Goal: Obtain resource: Obtain resource

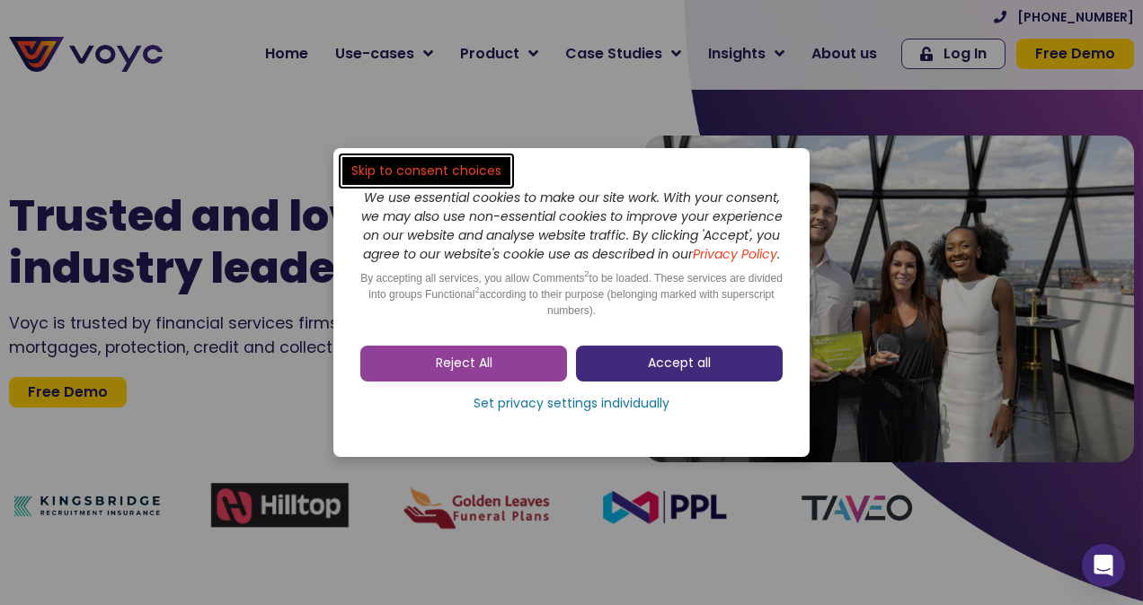
click at [689, 368] on span "Accept all" at bounding box center [679, 364] width 63 height 18
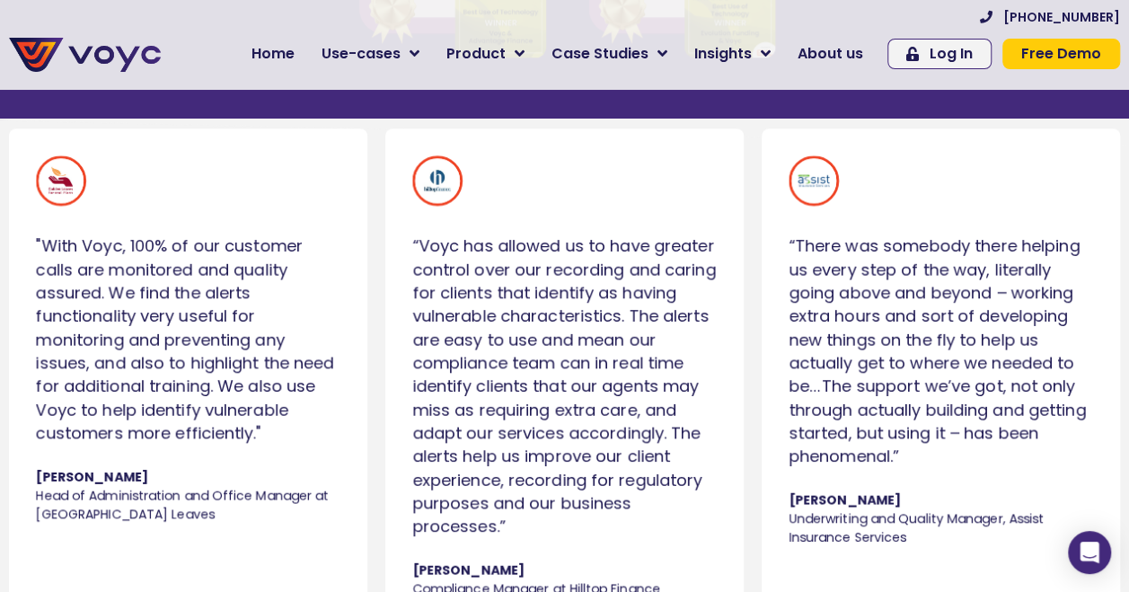
scroll to position [988, 0]
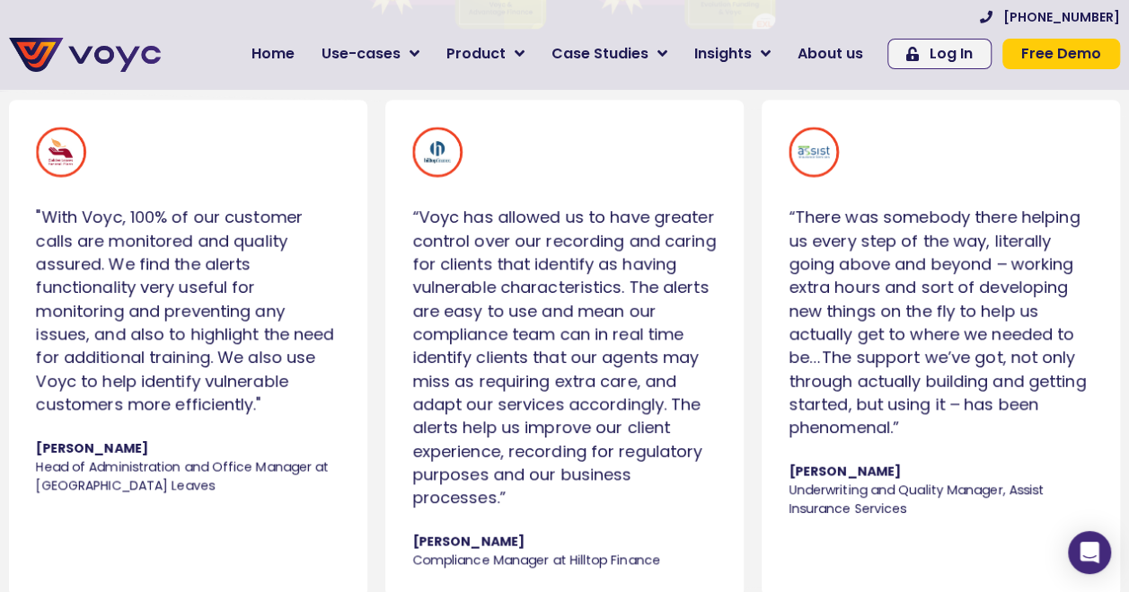
drag, startPoint x: 131, startPoint y: 228, endPoint x: 331, endPoint y: 422, distance: 278.2
click at [331, 416] on div ""With Voyc, 100% of our customer calls are monitored and quality assured. We fi…" at bounding box center [188, 311] width 305 height 210
click at [129, 311] on div ""With Voyc, 100% of our customer calls are monitored and quality assured. We fi…" at bounding box center [188, 311] width 305 height 210
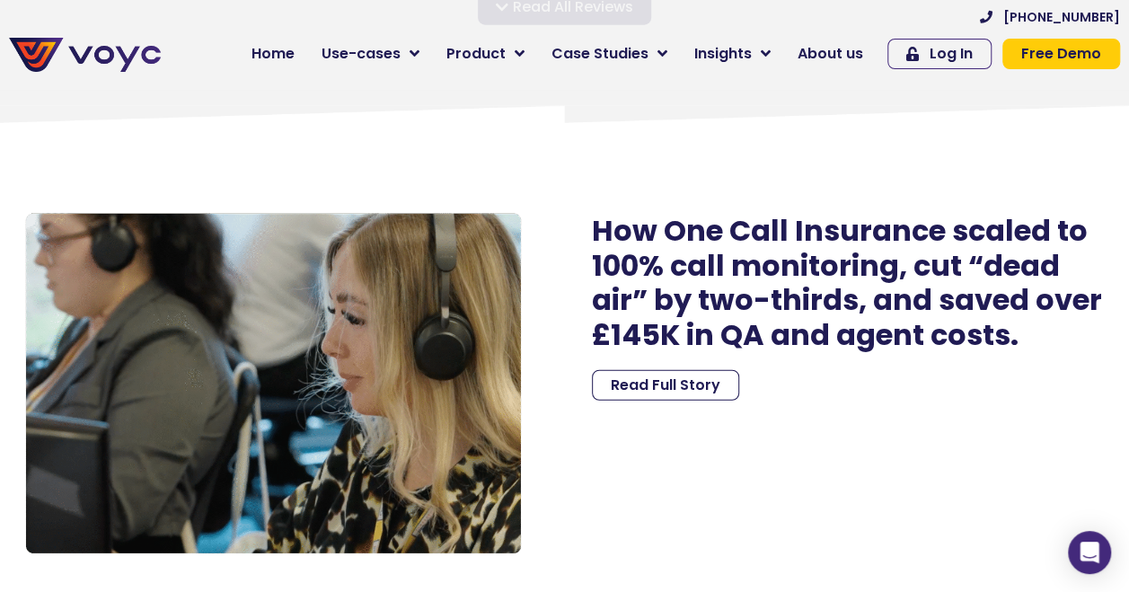
scroll to position [2246, 0]
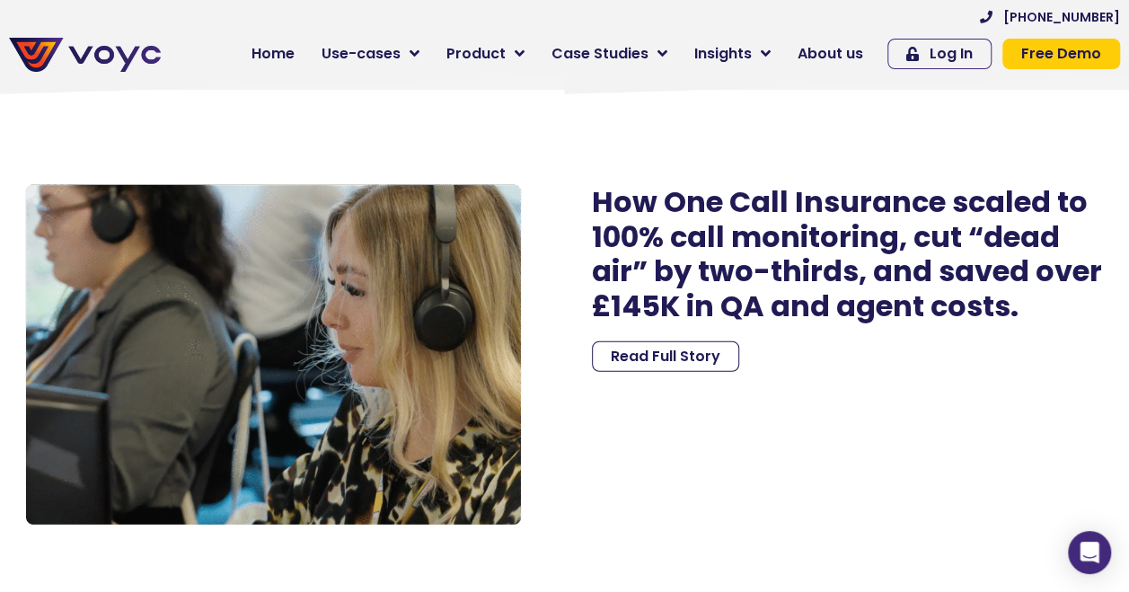
click at [668, 364] on span "Read Full Story" at bounding box center [666, 356] width 110 height 14
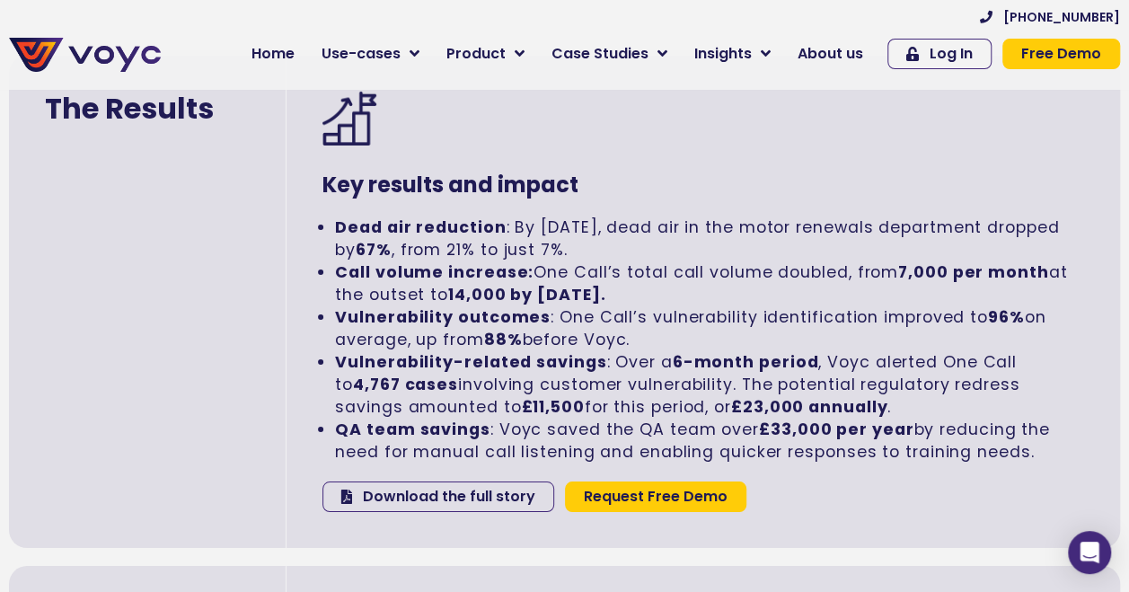
scroll to position [3054, 0]
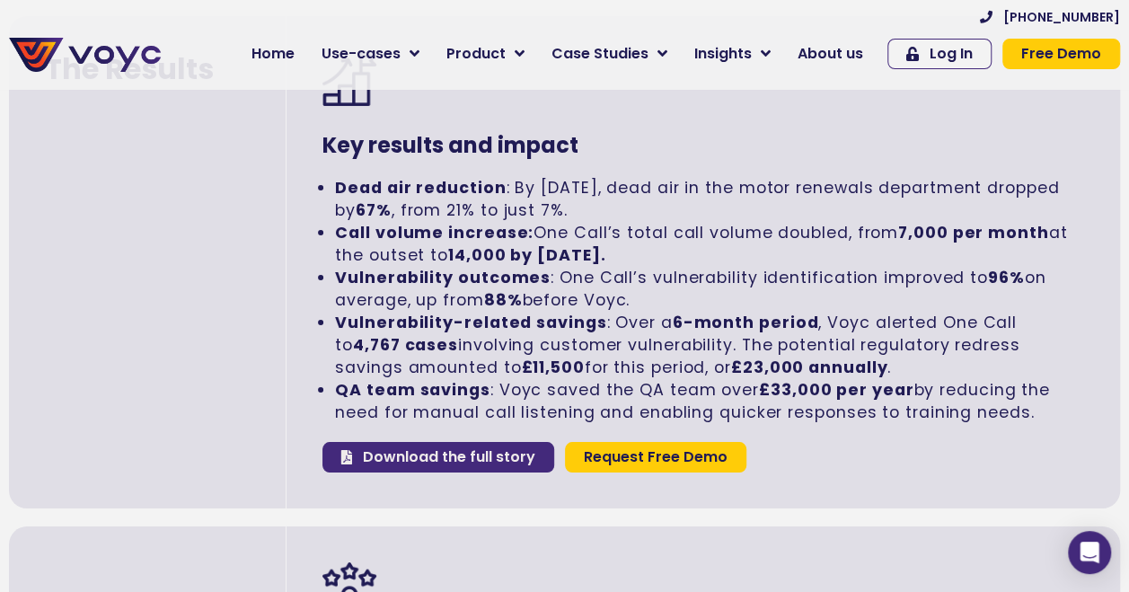
click at [450, 456] on span "Download the full story" at bounding box center [449, 457] width 172 height 14
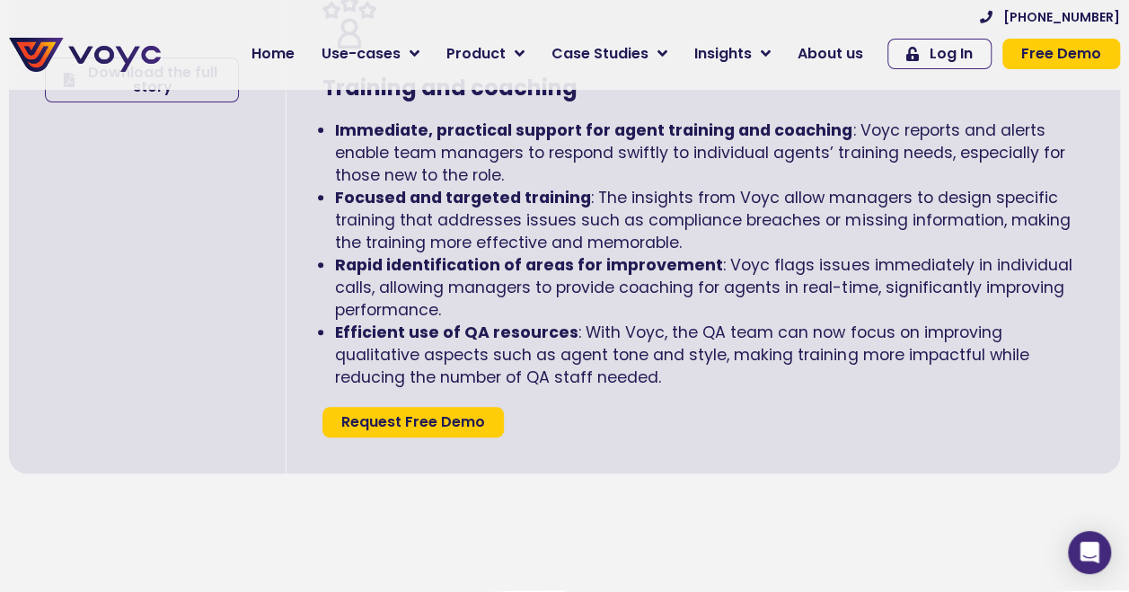
scroll to position [3503, 0]
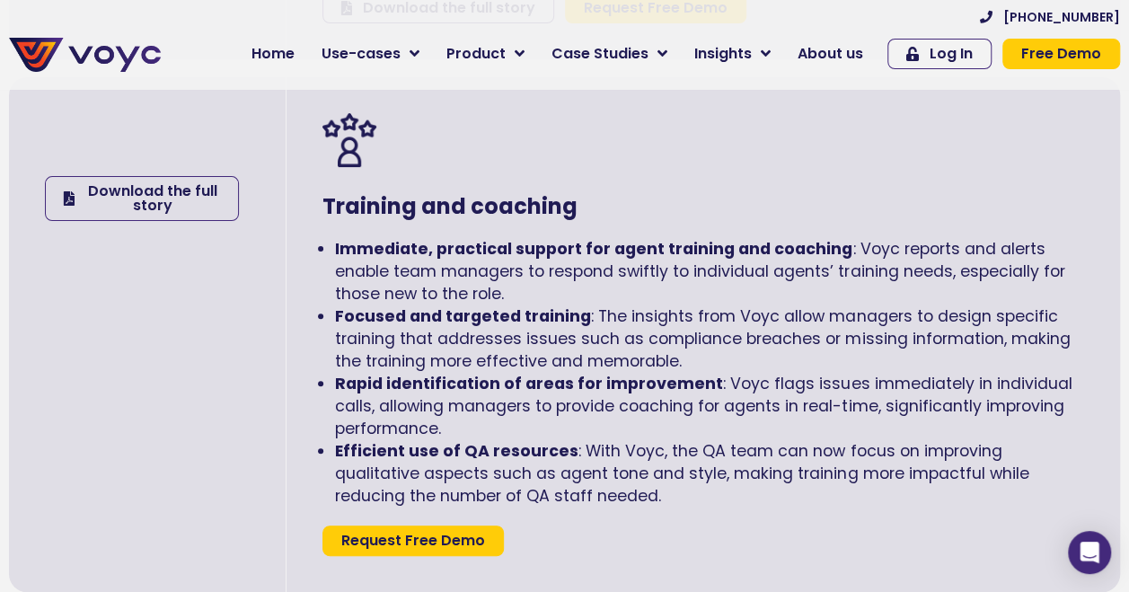
drag, startPoint x: 1052, startPoint y: 46, endPoint x: 1038, endPoint y: 53, distance: 16.1
click at [1052, 47] on span "Free Demo" at bounding box center [1061, 54] width 80 height 14
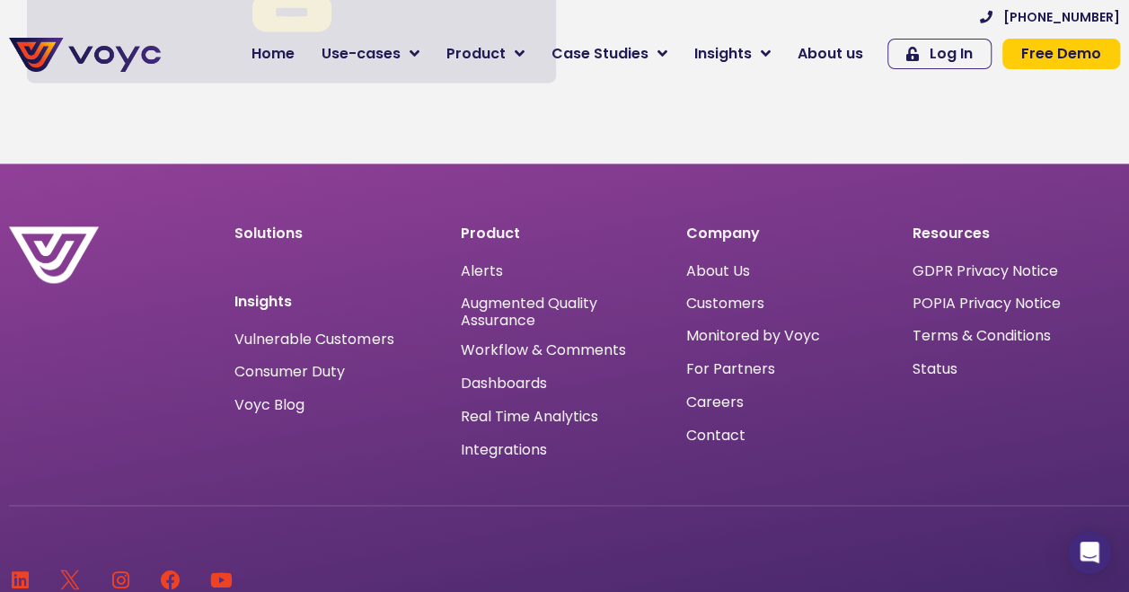
scroll to position [1258, 0]
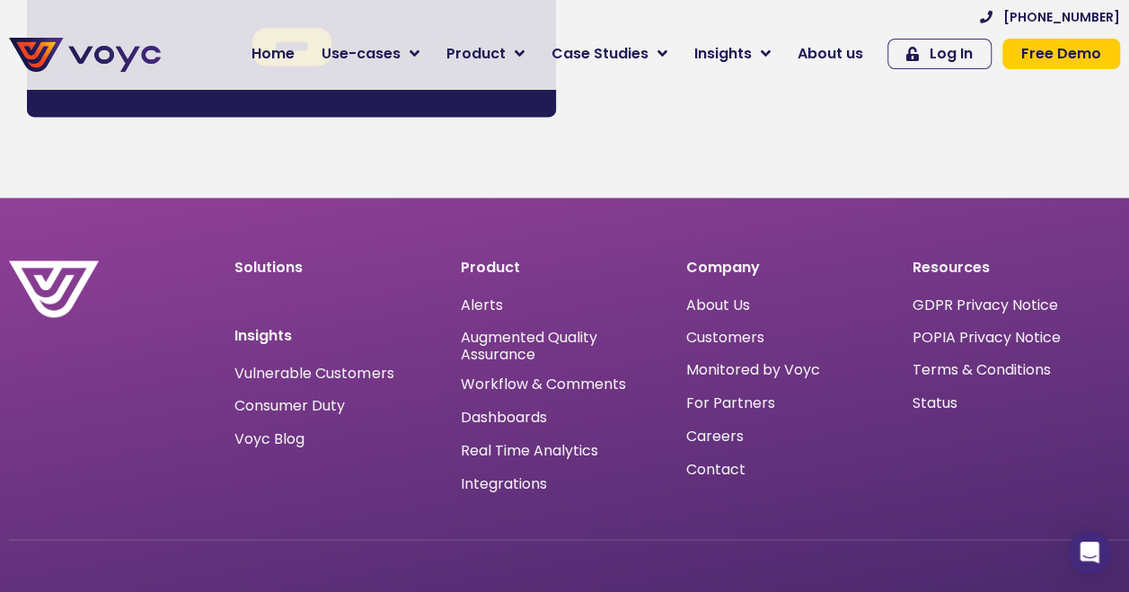
click at [374, 381] on span "Vulnerable Customers" at bounding box center [313, 374] width 159 height 14
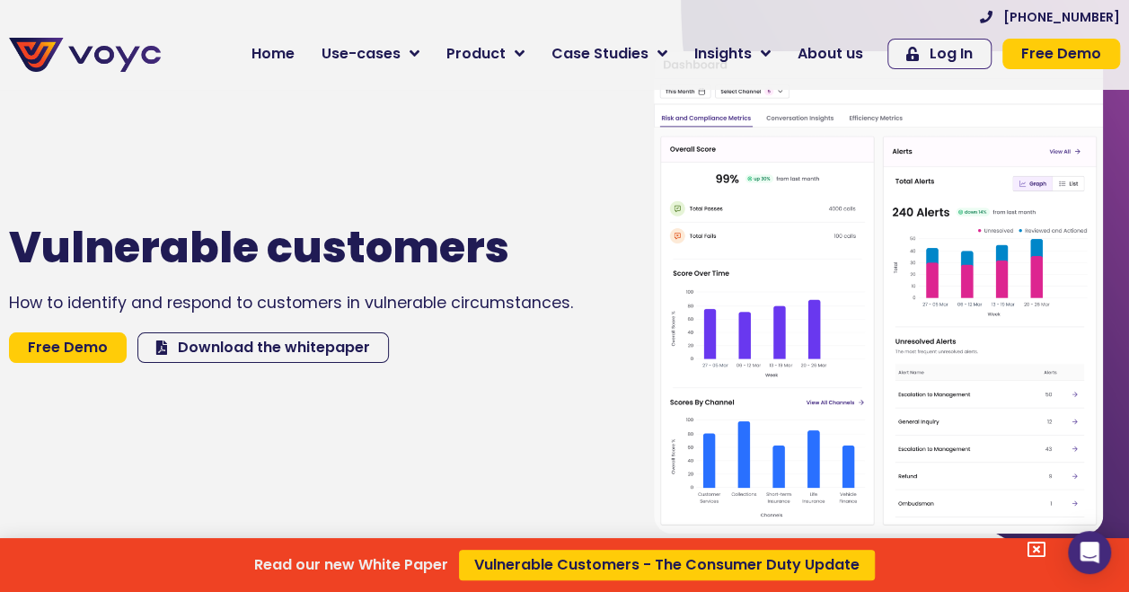
click at [347, 352] on div "Read our new White Paper Vulnerable Customers - The Consumer Duty Update" at bounding box center [564, 296] width 1129 height 592
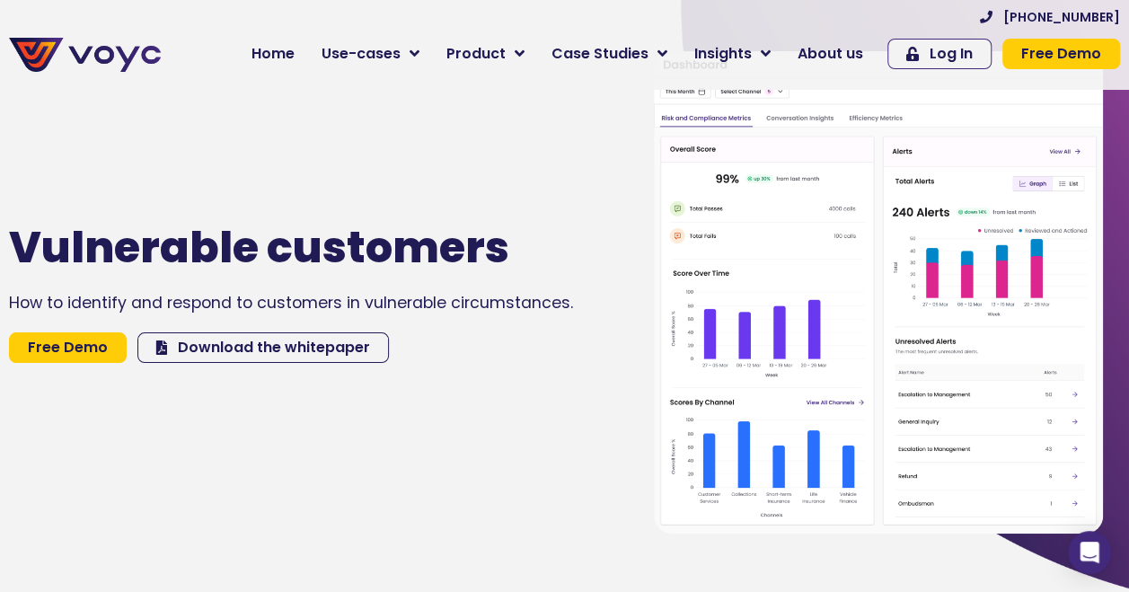
click at [234, 349] on span "Download the whitepaper" at bounding box center [274, 347] width 192 height 14
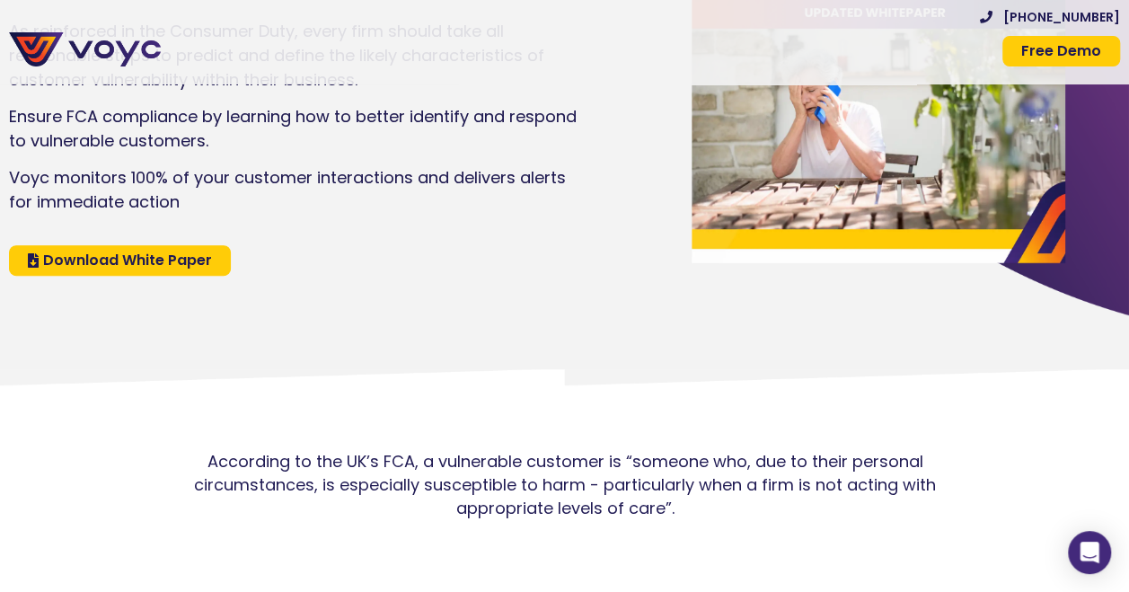
scroll to position [359, 0]
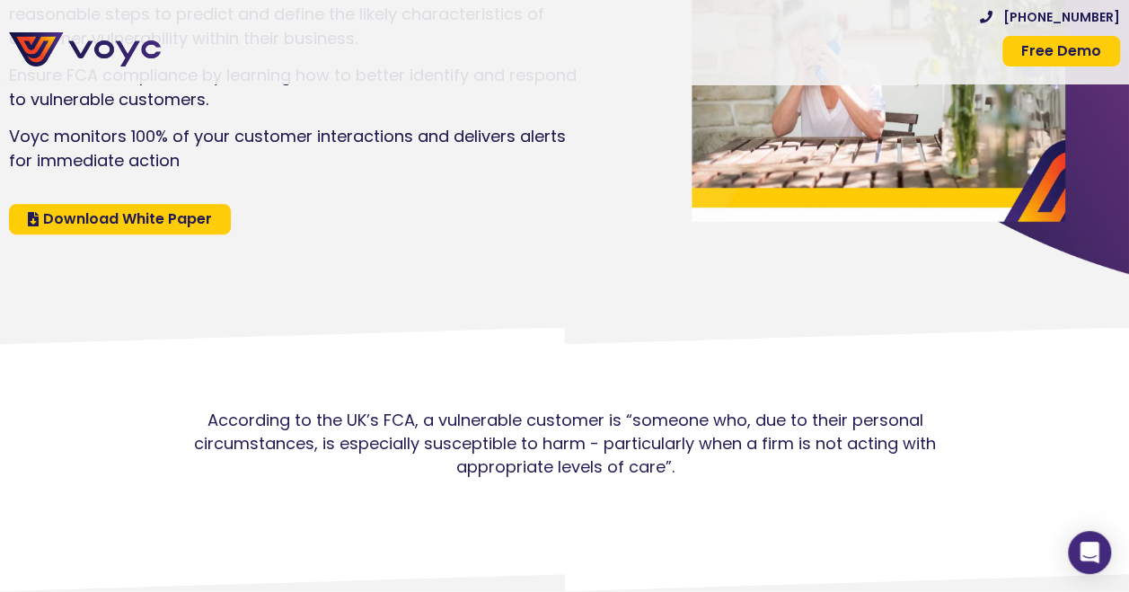
click at [157, 207] on link "Download White Paper" at bounding box center [120, 219] width 222 height 31
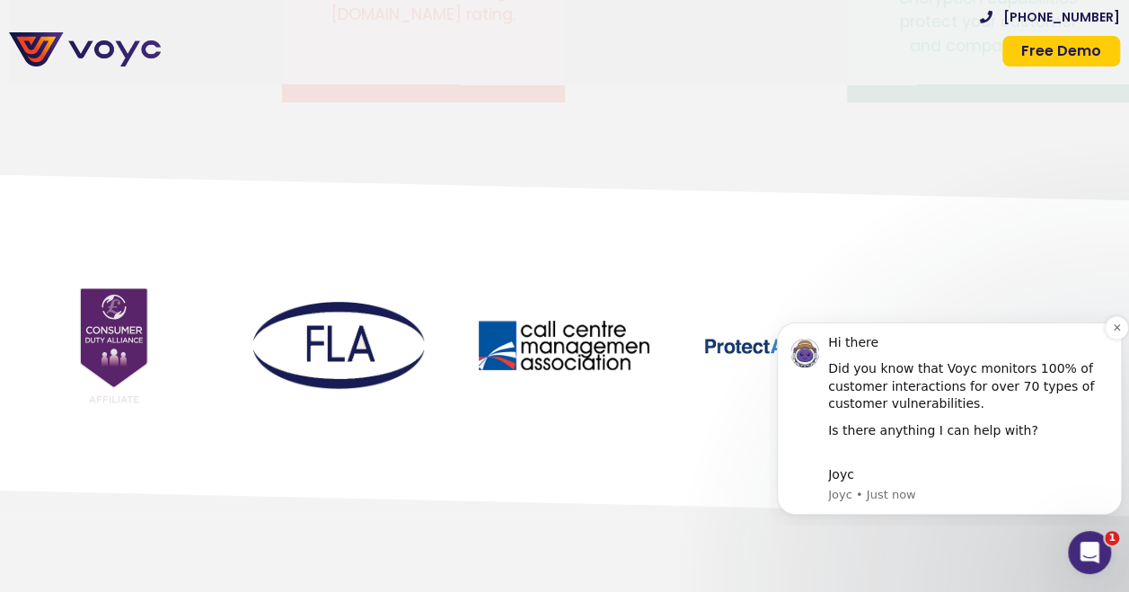
scroll to position [6830, 0]
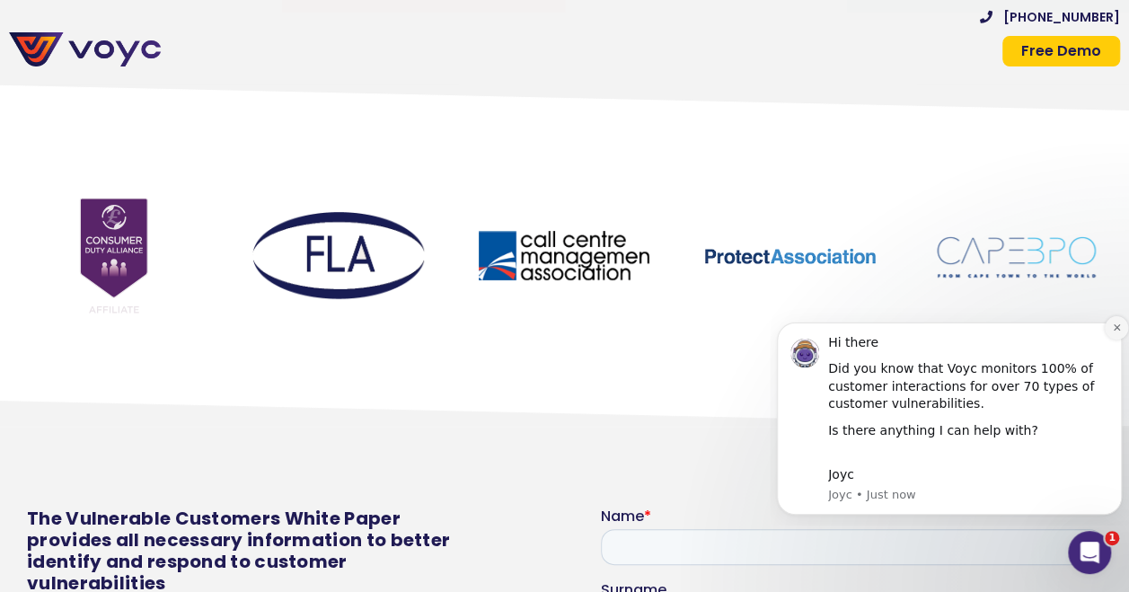
click at [1117, 328] on icon "Dismiss notification" at bounding box center [1116, 327] width 6 height 6
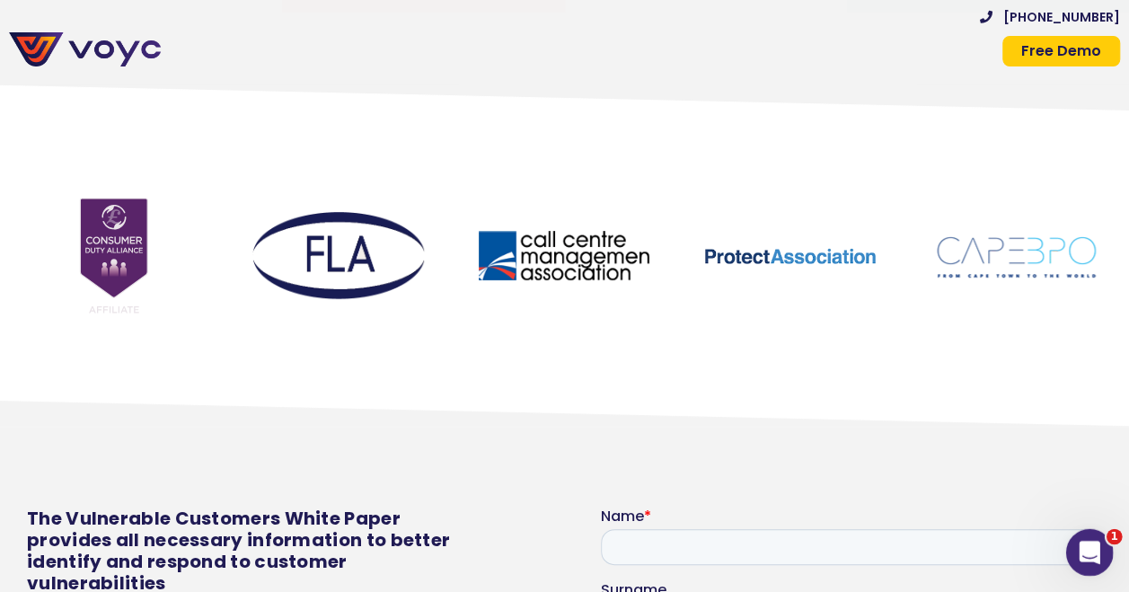
click at [1083, 560] on icon "Open Intercom Messenger" at bounding box center [1088, 550] width 30 height 30
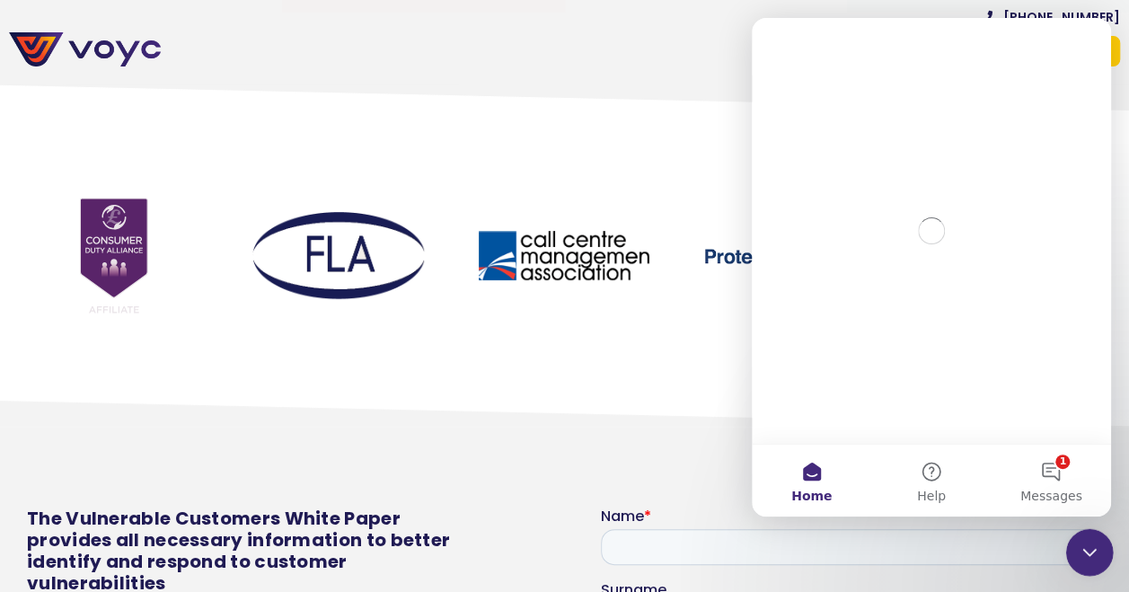
scroll to position [0, 0]
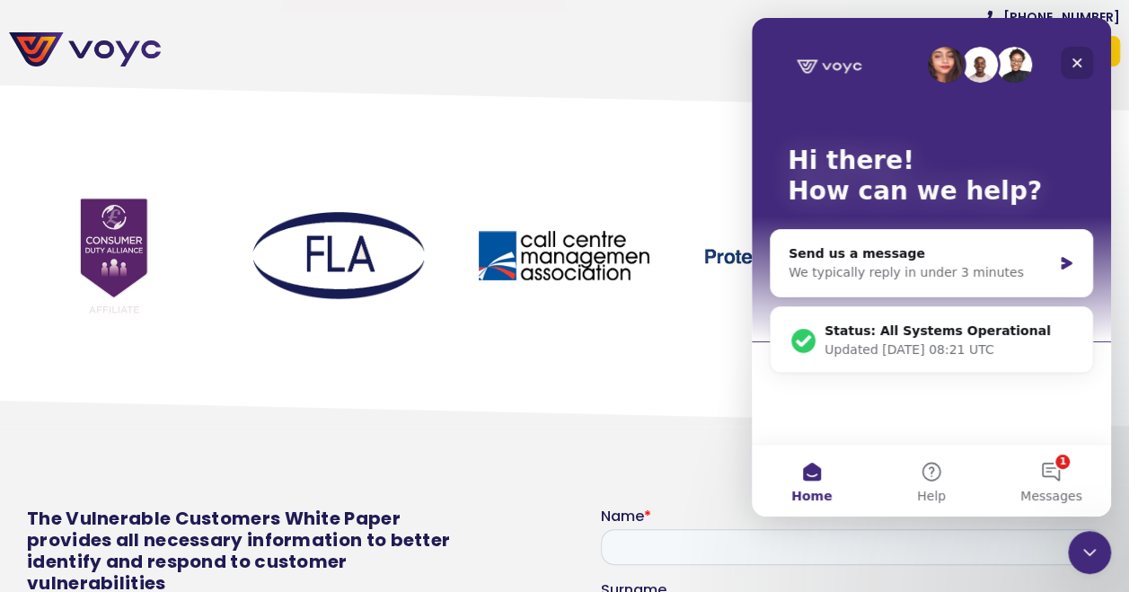
click at [1077, 59] on icon "Close" at bounding box center [1077, 63] width 14 height 14
